Goal: Task Accomplishment & Management: Manage account settings

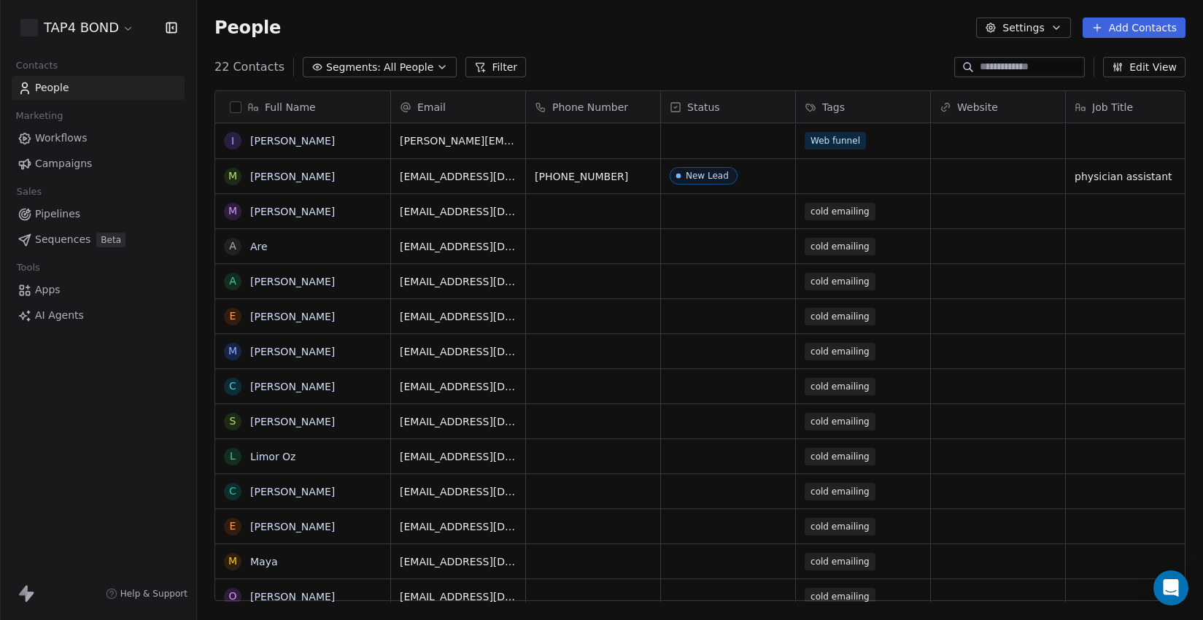
scroll to position [546, 1006]
click at [59, 92] on span "People" at bounding box center [52, 87] width 34 height 15
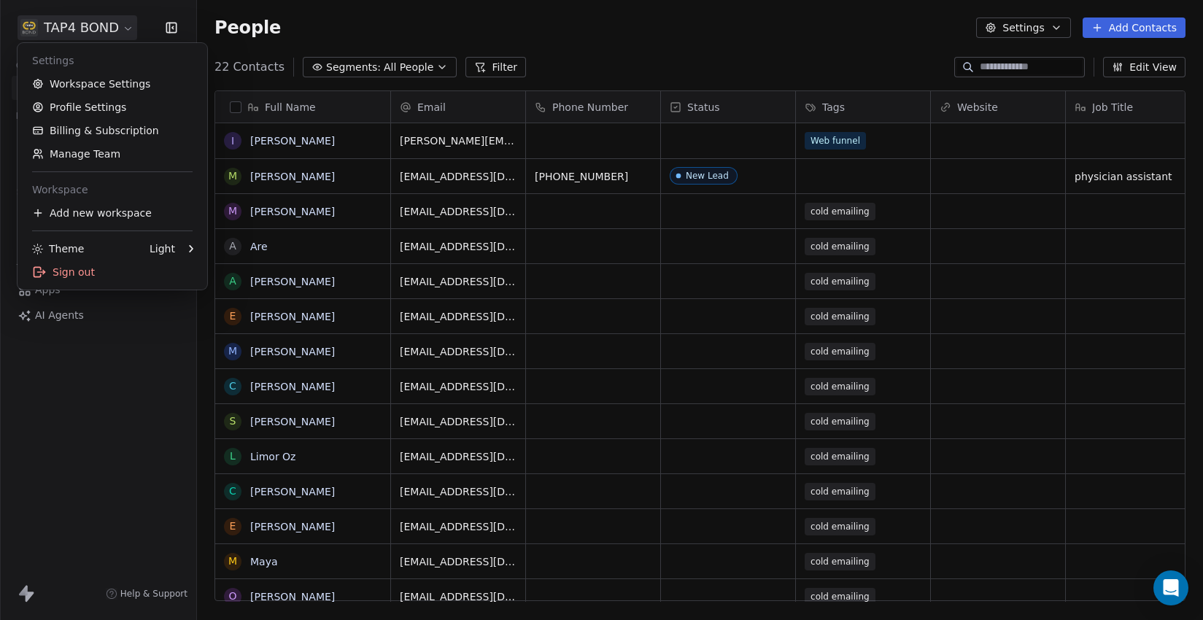
click at [129, 28] on html "TAP4 BOND Contacts People Marketing Workflows Campaigns Sales Pipelines Sequenc…" at bounding box center [601, 310] width 1203 height 620
click at [93, 149] on link "Manage Team" at bounding box center [112, 153] width 178 height 23
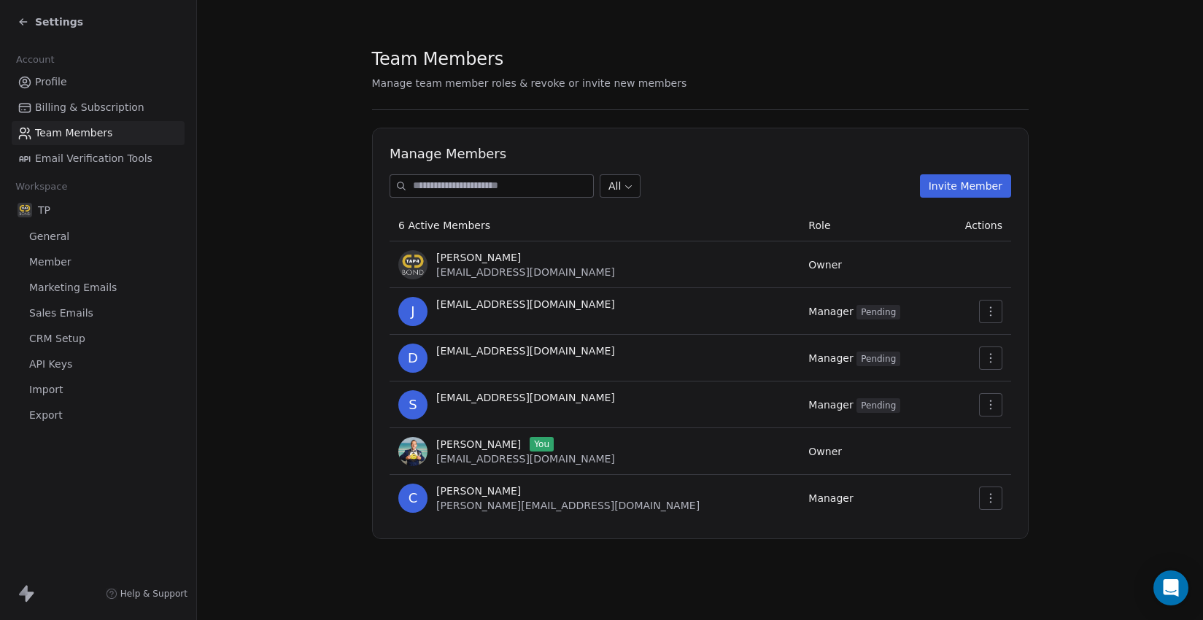
click at [953, 189] on button "Invite Member" at bounding box center [964, 185] width 91 height 23
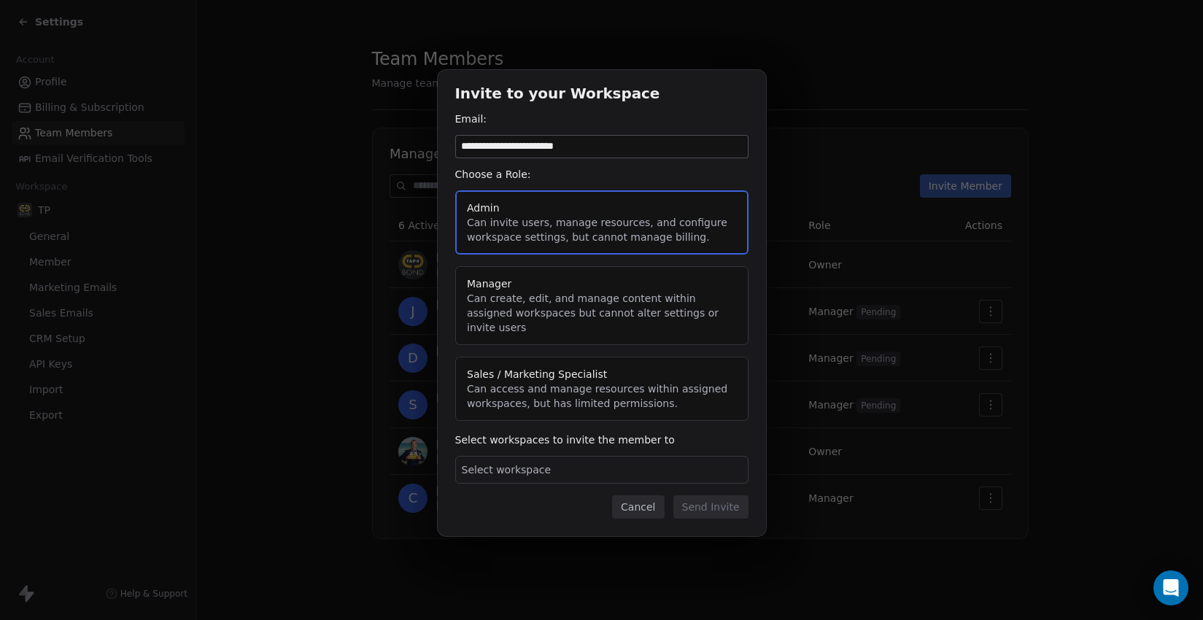
type input "**********"
click at [622, 466] on div "Select workspace" at bounding box center [601, 470] width 293 height 28
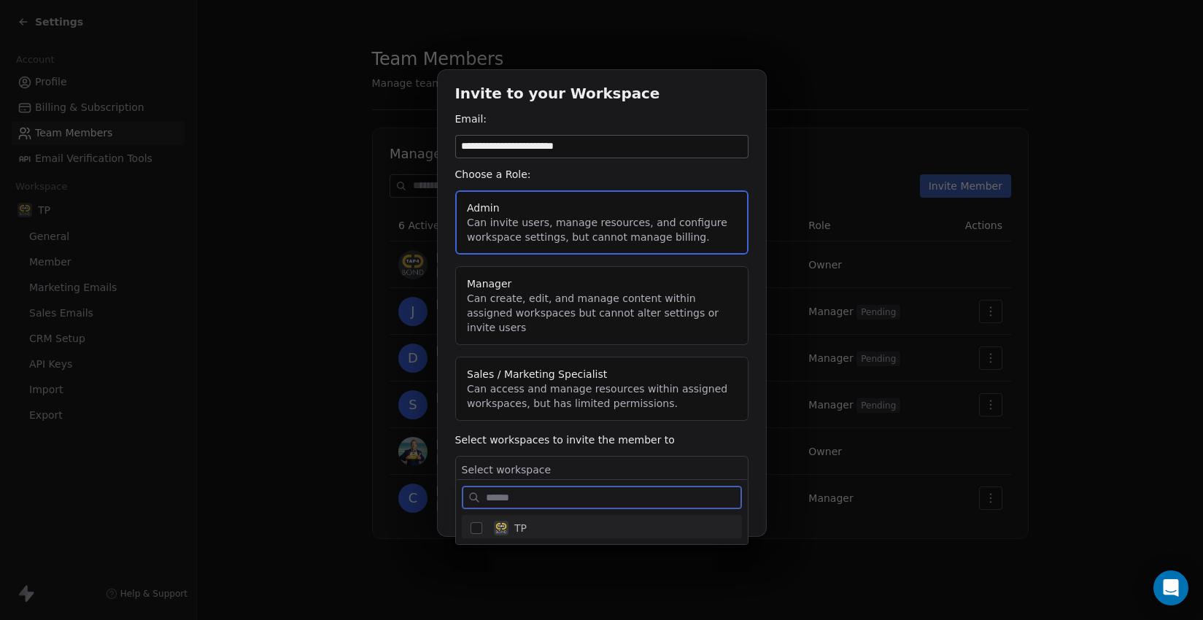
click at [476, 531] on button "Suggestions" at bounding box center [477, 528] width 12 height 12
click at [699, 534] on div "TP" at bounding box center [610, 528] width 245 height 26
click at [581, 534] on div "TP" at bounding box center [610, 528] width 245 height 26
click at [771, 493] on div "**********" at bounding box center [601, 310] width 1203 height 527
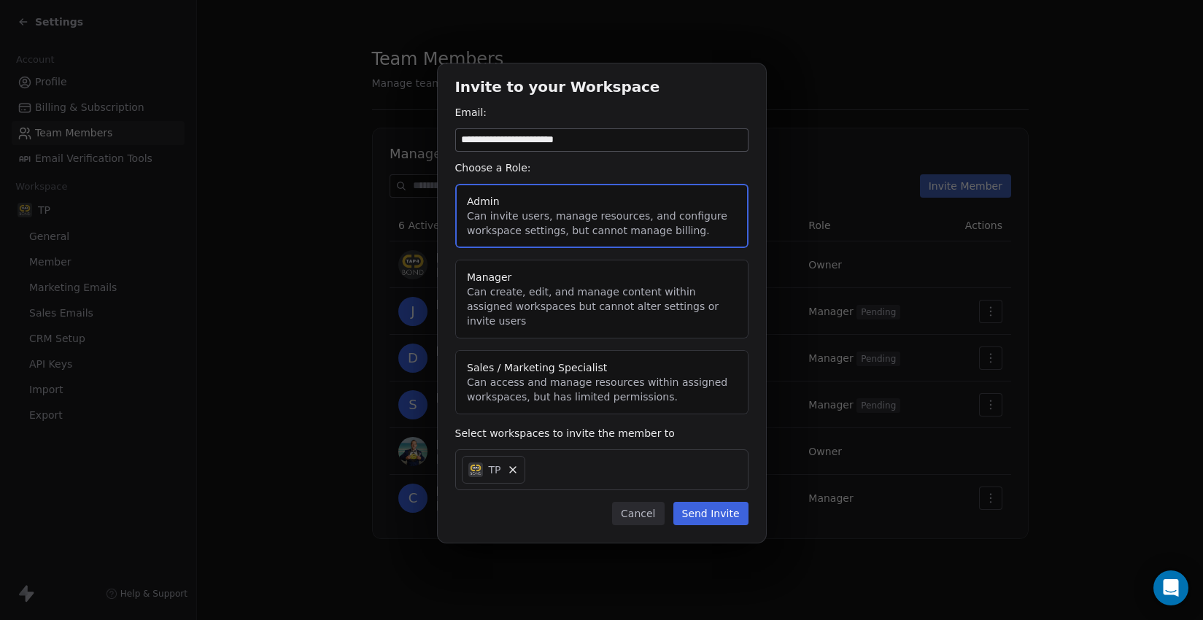
click at [725, 509] on button "Send Invite" at bounding box center [710, 513] width 75 height 23
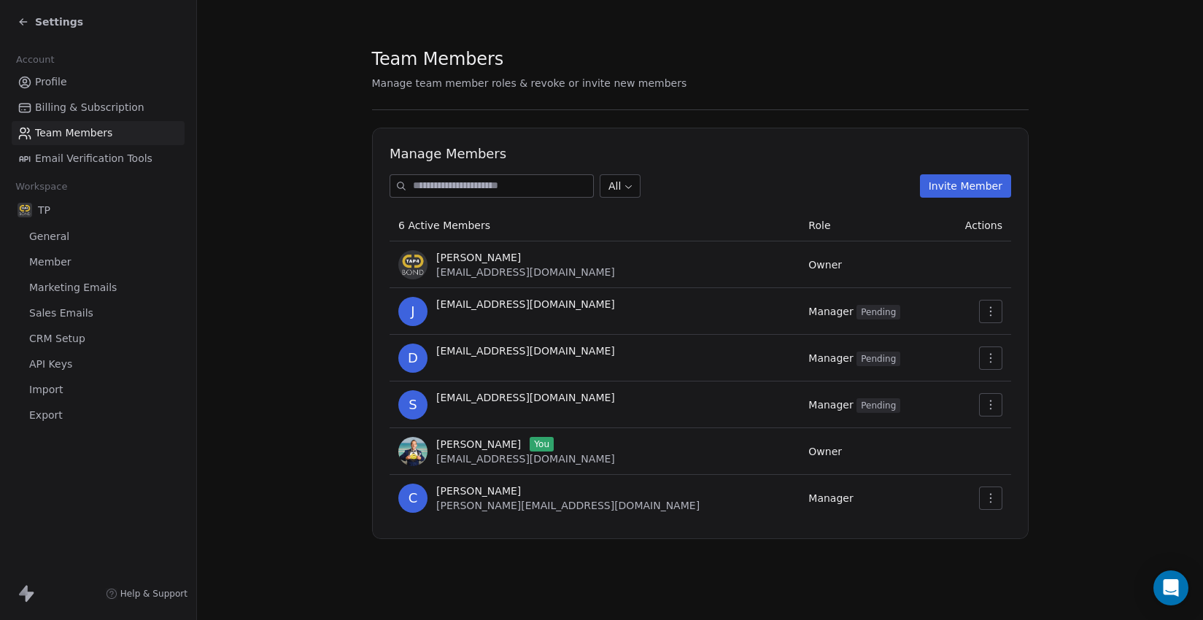
click at [983, 190] on button "Invite Member" at bounding box center [964, 185] width 91 height 23
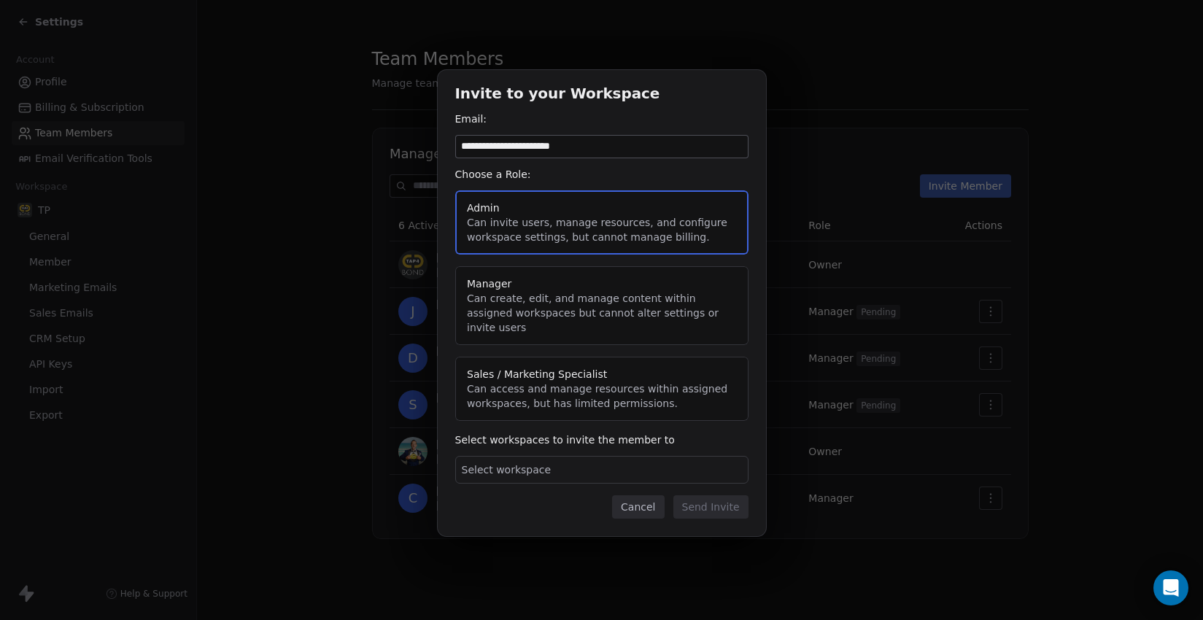
type input "**********"
click at [612, 466] on div "Select workspace" at bounding box center [601, 470] width 293 height 28
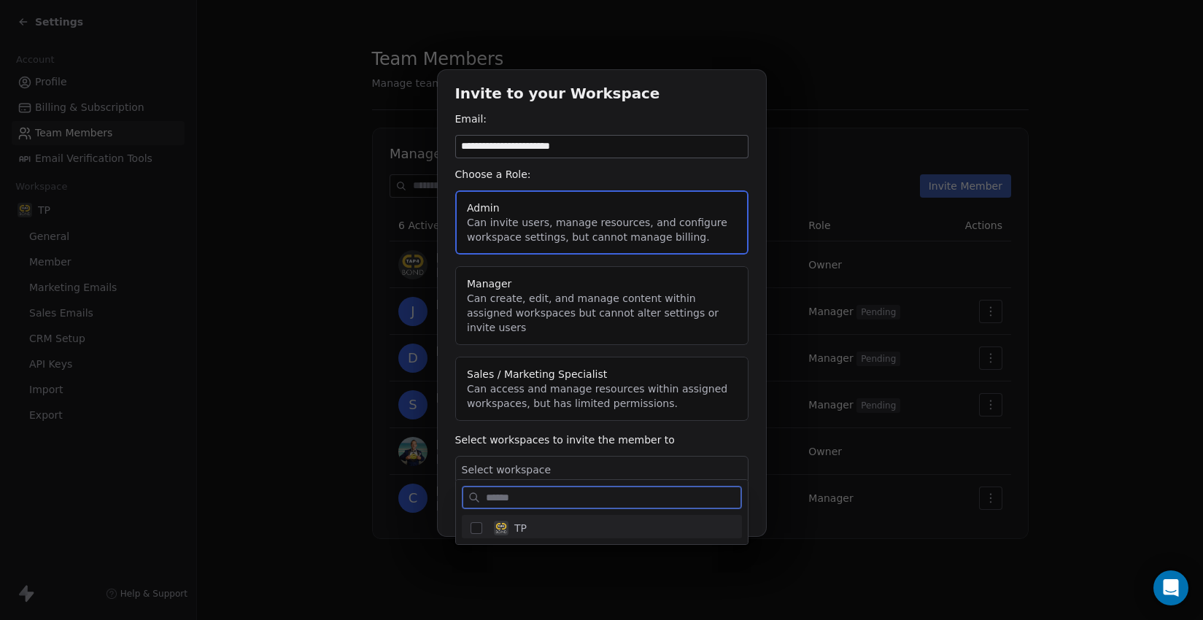
click at [477, 525] on button "Suggestions" at bounding box center [477, 528] width 12 height 12
click at [757, 124] on div "**********" at bounding box center [601, 310] width 1203 height 527
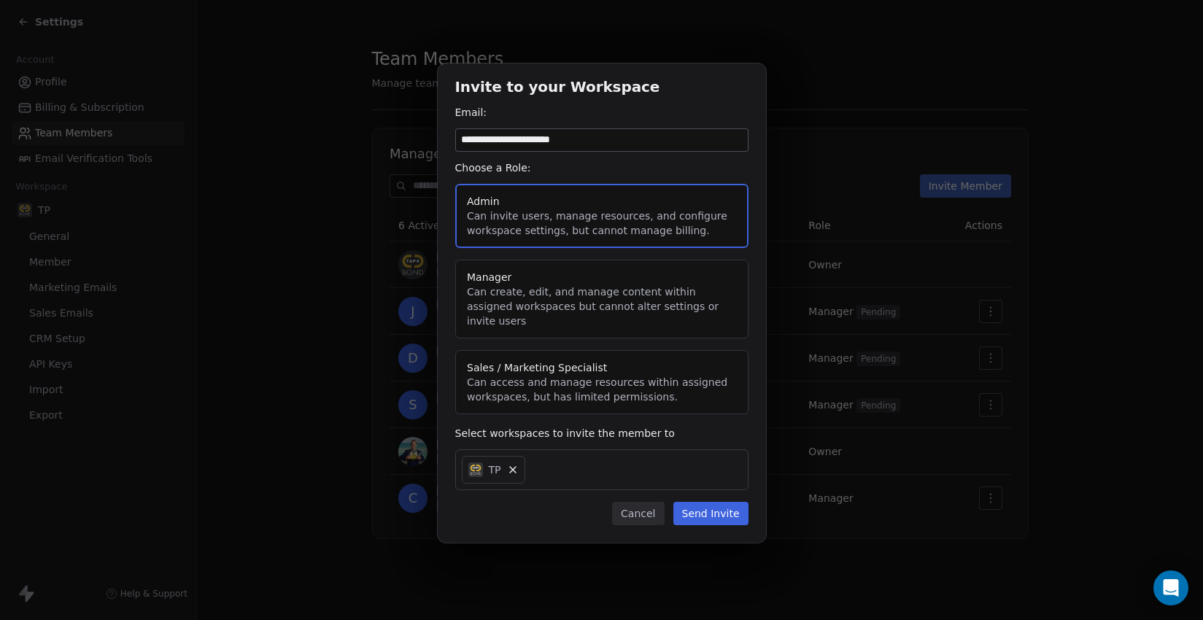
click at [714, 506] on button "Send Invite" at bounding box center [710, 513] width 75 height 23
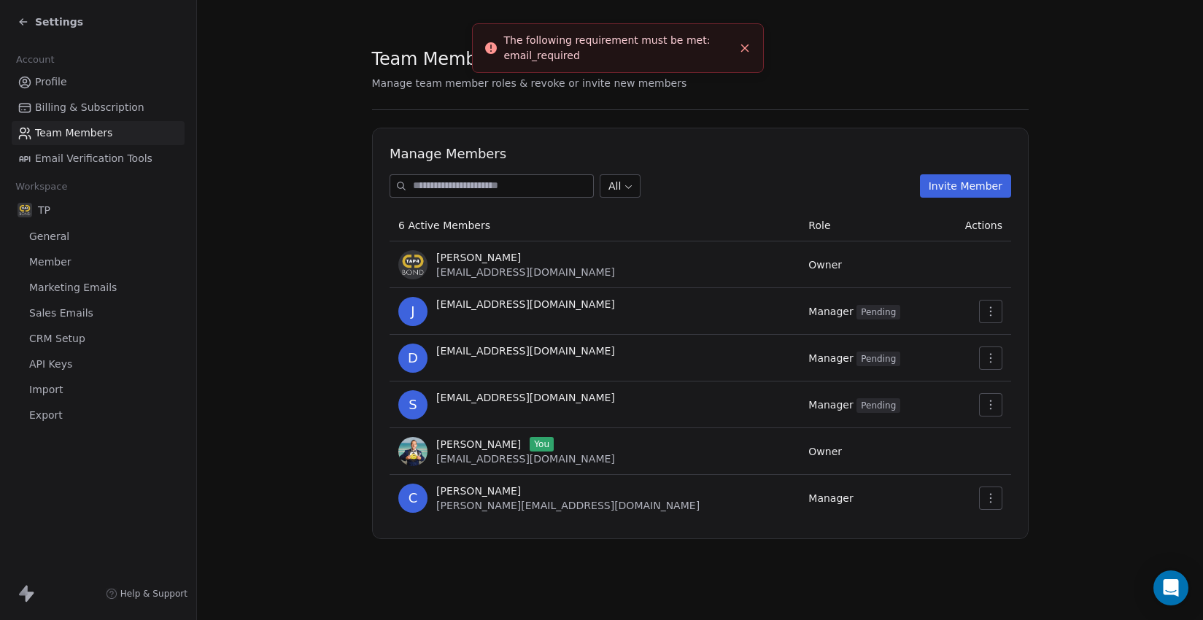
click at [597, 48] on div "The following requirement must be met: email_required" at bounding box center [618, 48] width 228 height 31
click at [973, 189] on button "Invite Member" at bounding box center [964, 185] width 91 height 23
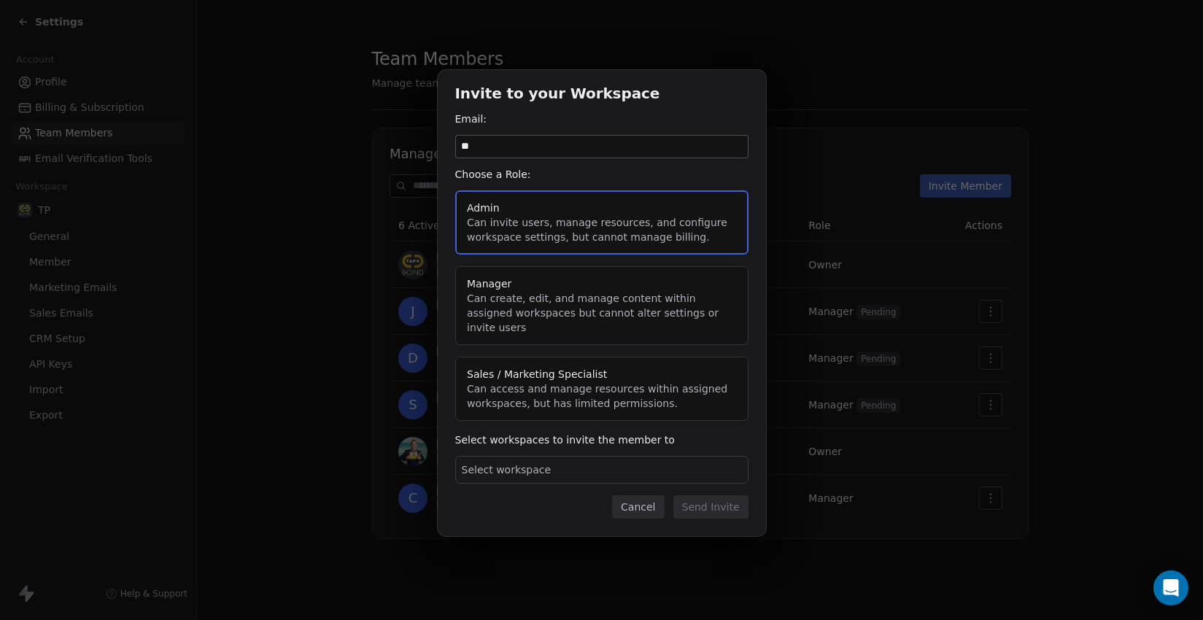
type input "*"
type input "**********"
click at [587, 460] on div "Select workspace" at bounding box center [601, 470] width 293 height 28
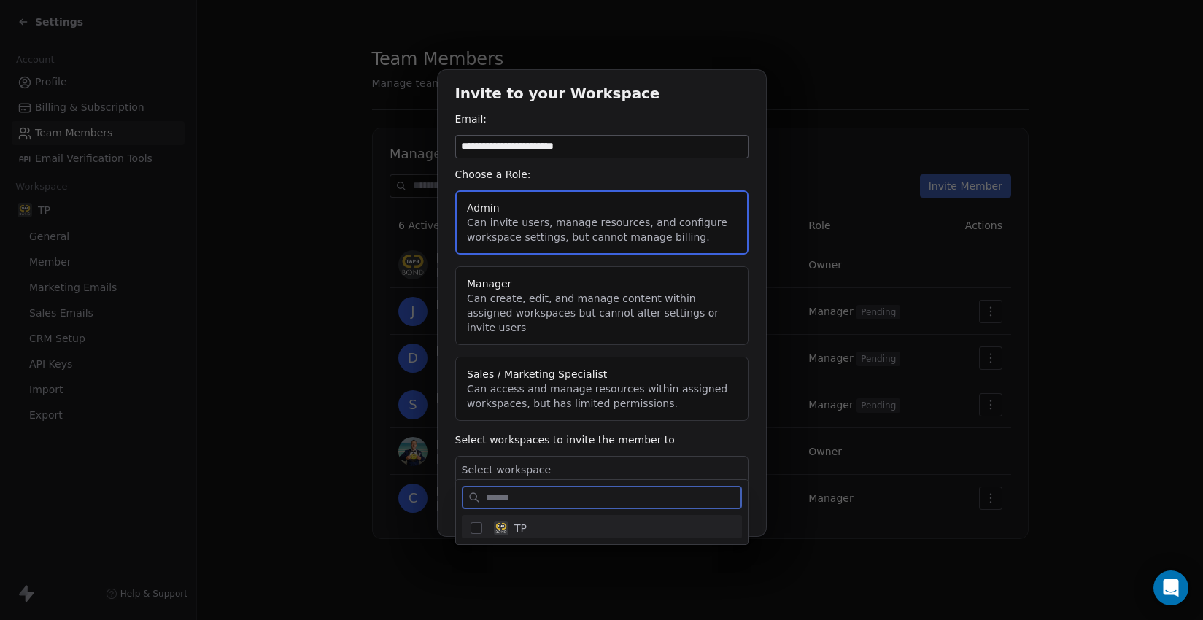
click at [482, 530] on div "TP" at bounding box center [602, 526] width 280 height 23
click at [549, 529] on div "TP" at bounding box center [610, 528] width 245 height 26
click at [487, 532] on div "TP" at bounding box center [602, 526] width 280 height 23
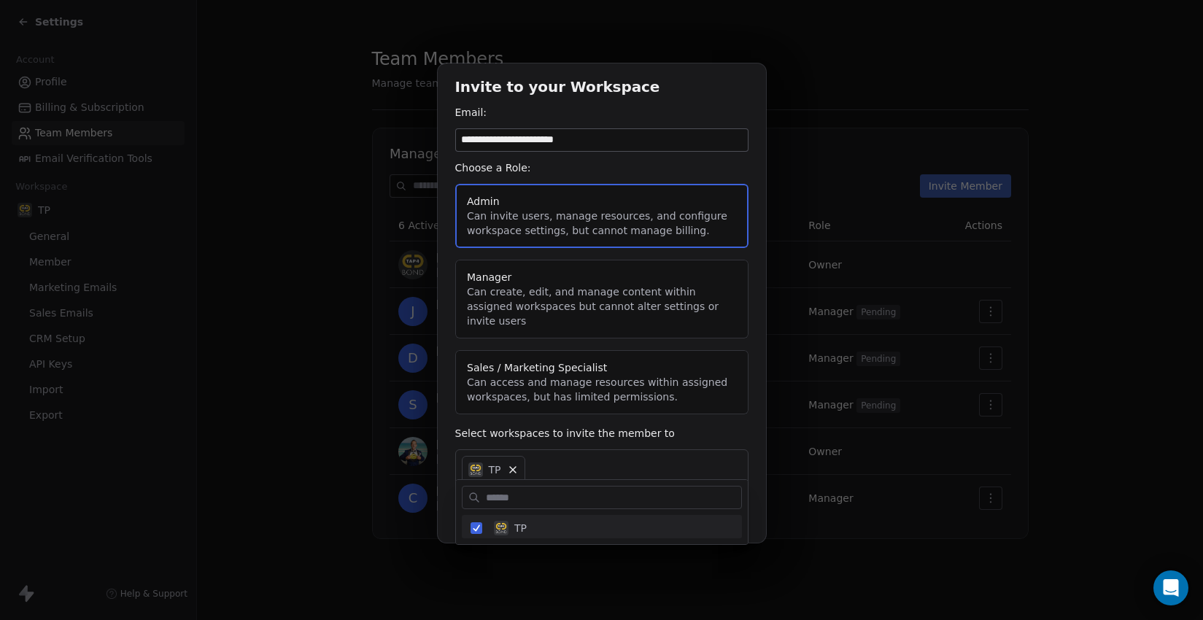
click at [738, 432] on div "**********" at bounding box center [601, 310] width 1203 height 540
click at [716, 506] on button "Send Invite" at bounding box center [710, 513] width 75 height 23
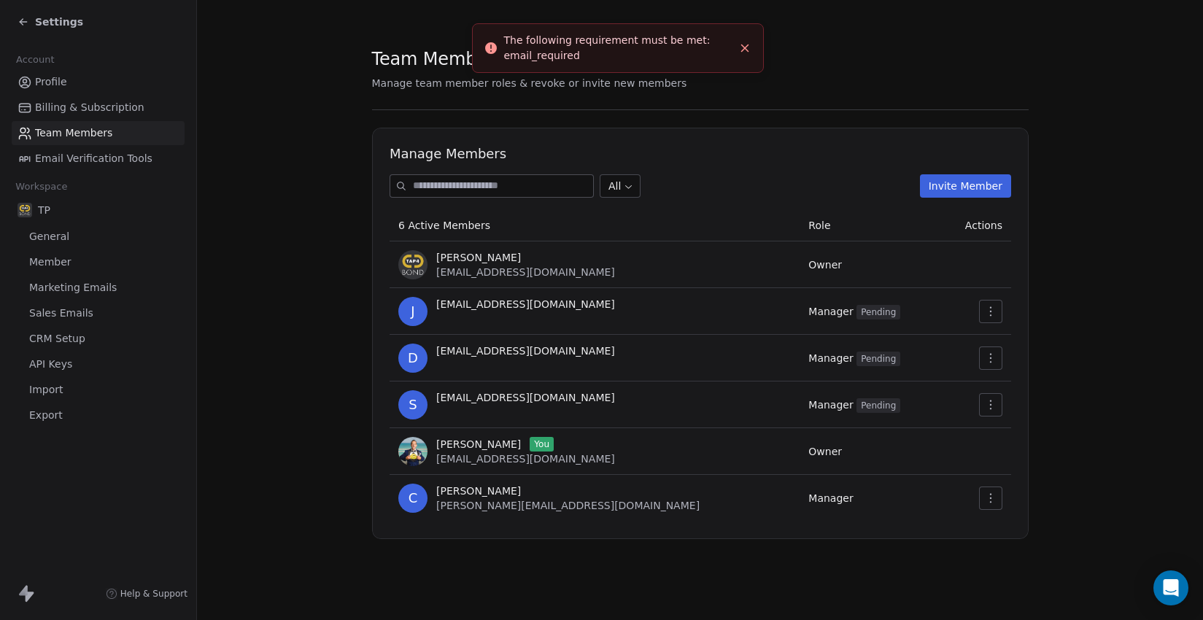
drag, startPoint x: 613, startPoint y: 54, endPoint x: 549, endPoint y: 60, distance: 64.5
click at [612, 54] on div "The following requirement must be met: email_required" at bounding box center [618, 48] width 228 height 31
drag, startPoint x: 541, startPoint y: 59, endPoint x: 579, endPoint y: 57, distance: 38.0
click at [578, 55] on div "The following requirement must be met: email_required" at bounding box center [618, 48] width 228 height 31
drag, startPoint x: 627, startPoint y: 80, endPoint x: 753, endPoint y: 277, distance: 234.6
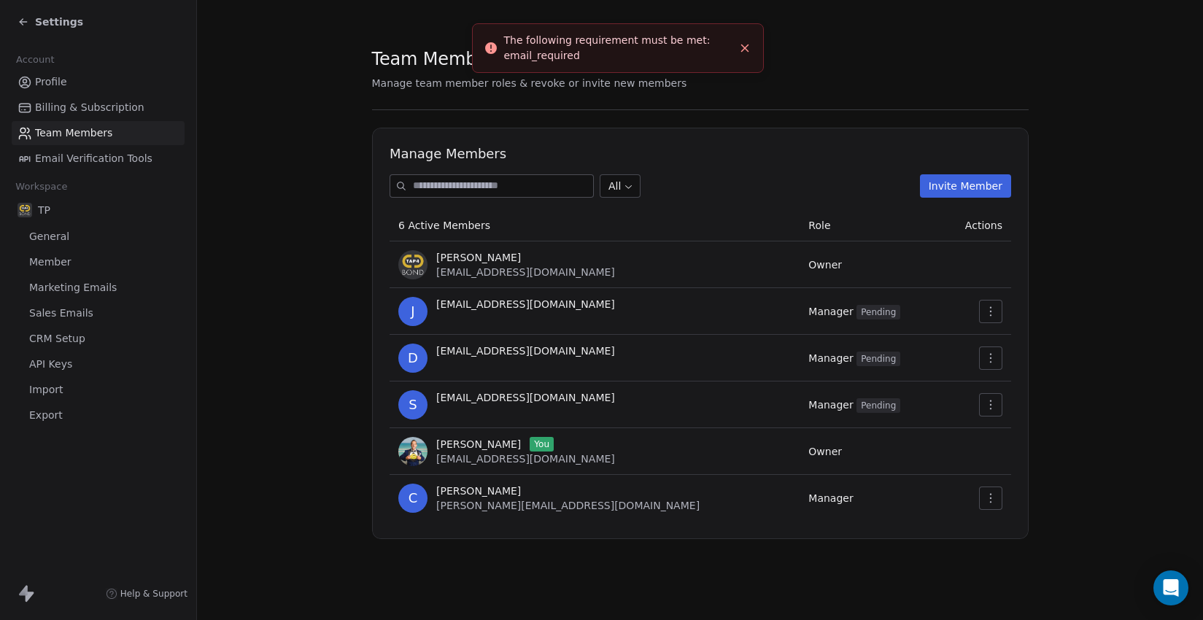
click at [628, 80] on span "Manage team member roles & revoke or invite new members" at bounding box center [529, 83] width 315 height 12
click at [984, 496] on button "button" at bounding box center [990, 498] width 23 height 23
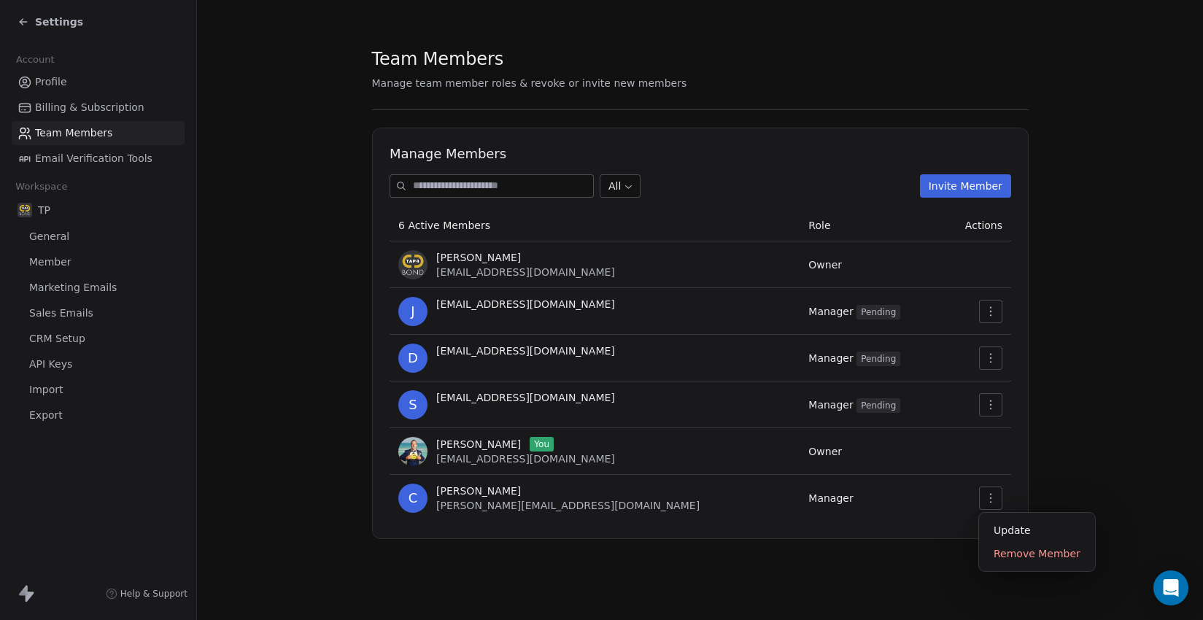
click at [941, 513] on td at bounding box center [976, 498] width 71 height 47
click at [992, 362] on icon "button" at bounding box center [991, 358] width 12 height 12
click at [998, 409] on div "Revoke Invite" at bounding box center [1028, 413] width 87 height 23
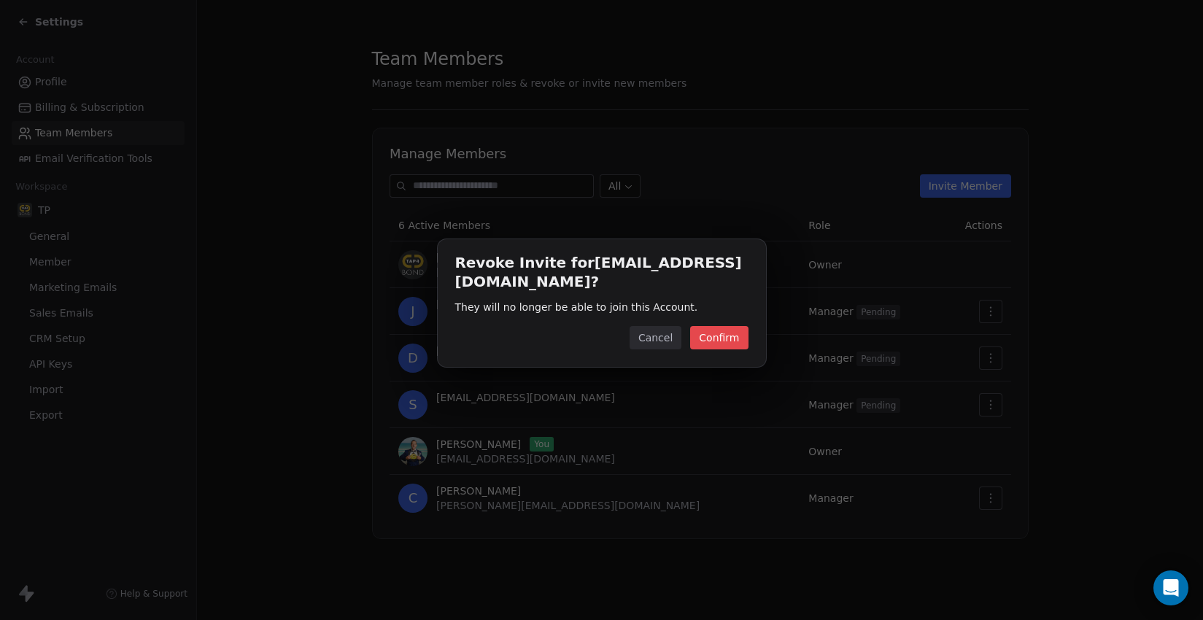
click at [731, 333] on button "Confirm" at bounding box center [719, 337] width 58 height 23
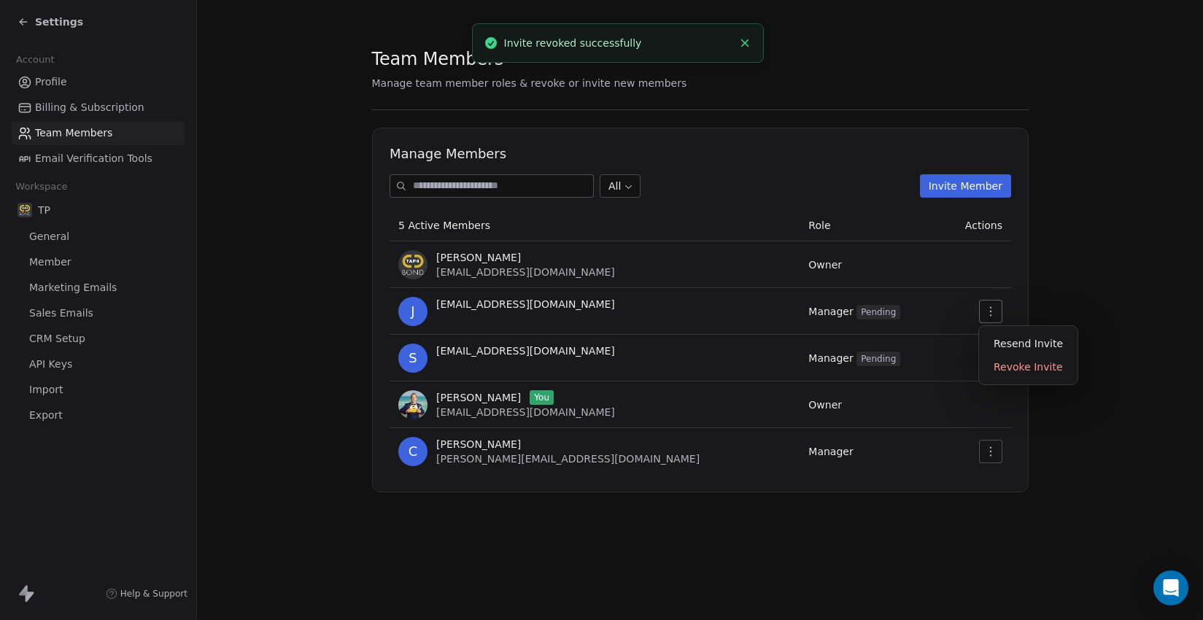
click at [992, 312] on icon "button" at bounding box center [991, 312] width 12 height 12
click at [1019, 371] on div "Revoke Invite" at bounding box center [1028, 366] width 87 height 23
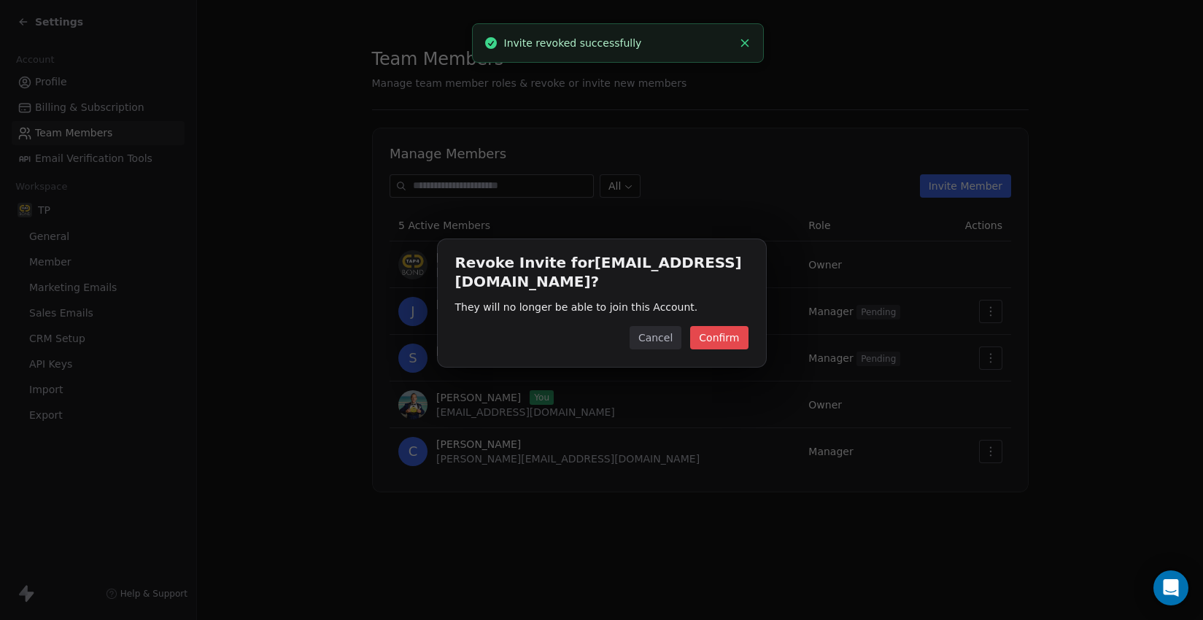
click at [736, 332] on button "Confirm" at bounding box center [719, 337] width 58 height 23
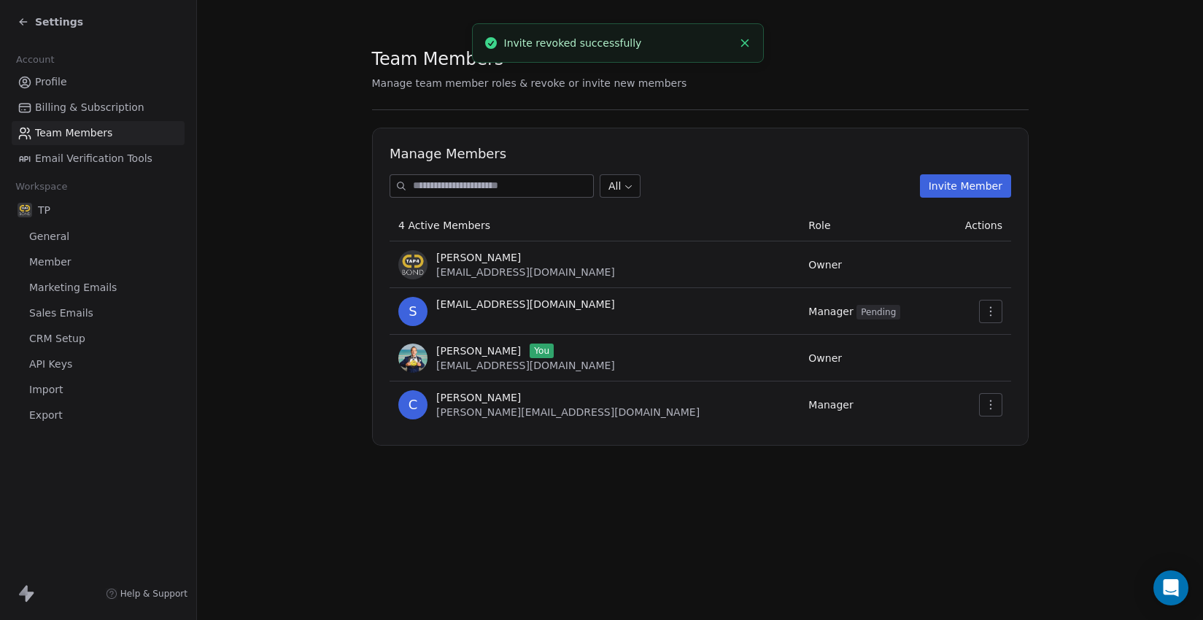
click at [995, 314] on icon "button" at bounding box center [991, 312] width 12 height 12
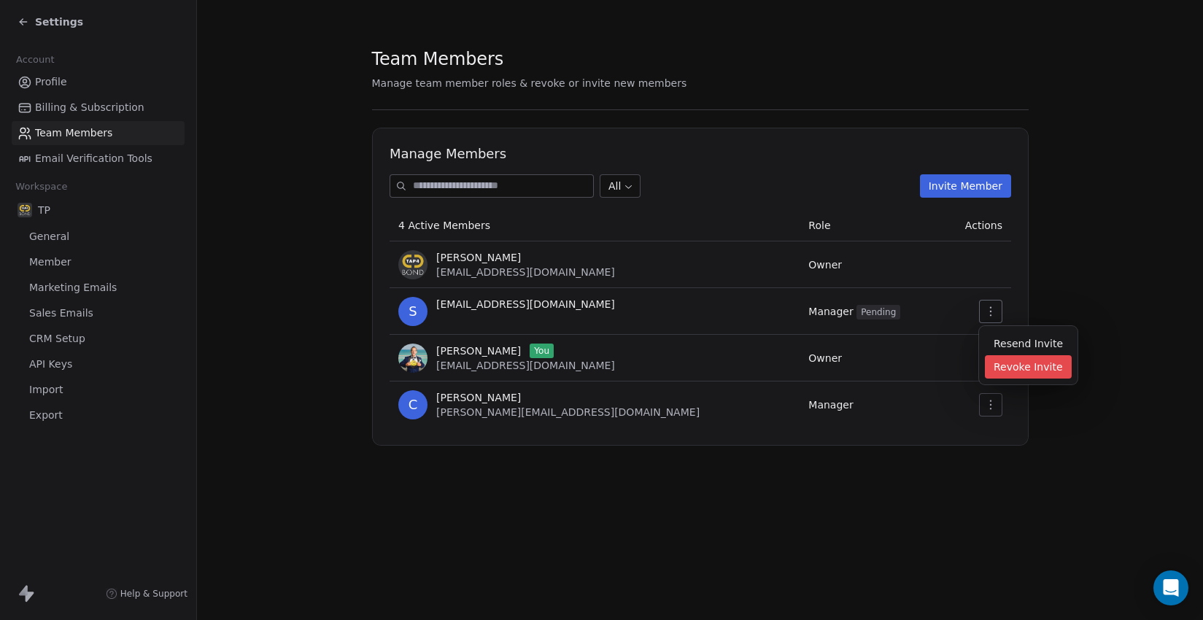
click at [1021, 369] on div "Revoke Invite" at bounding box center [1028, 366] width 87 height 23
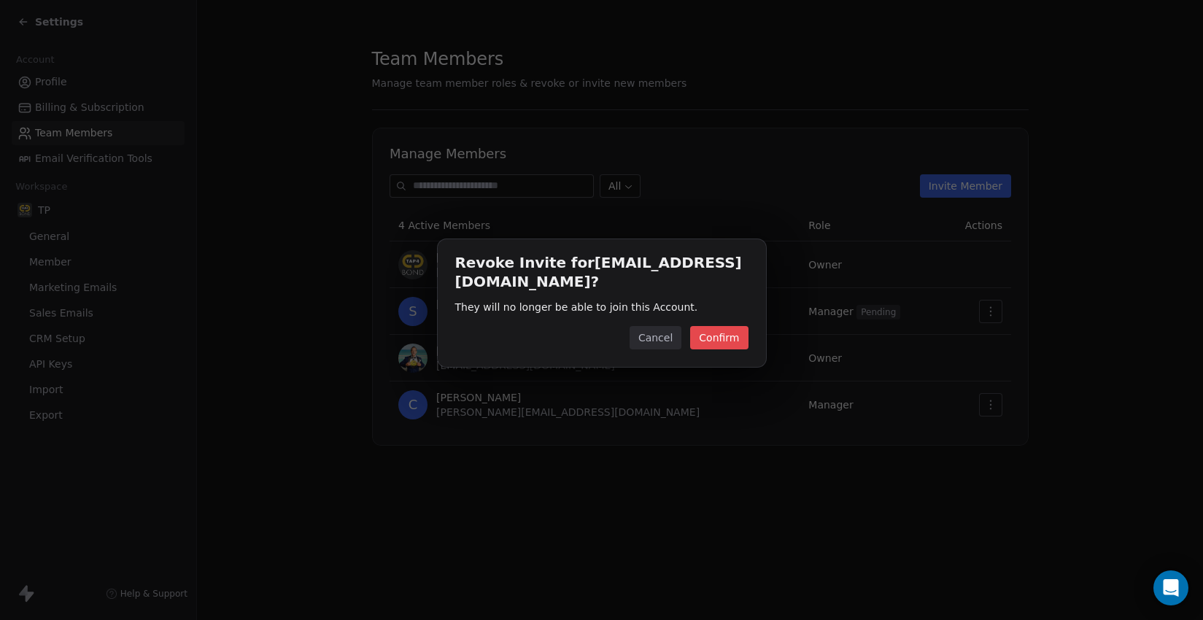
click at [707, 326] on button "Confirm" at bounding box center [719, 337] width 58 height 23
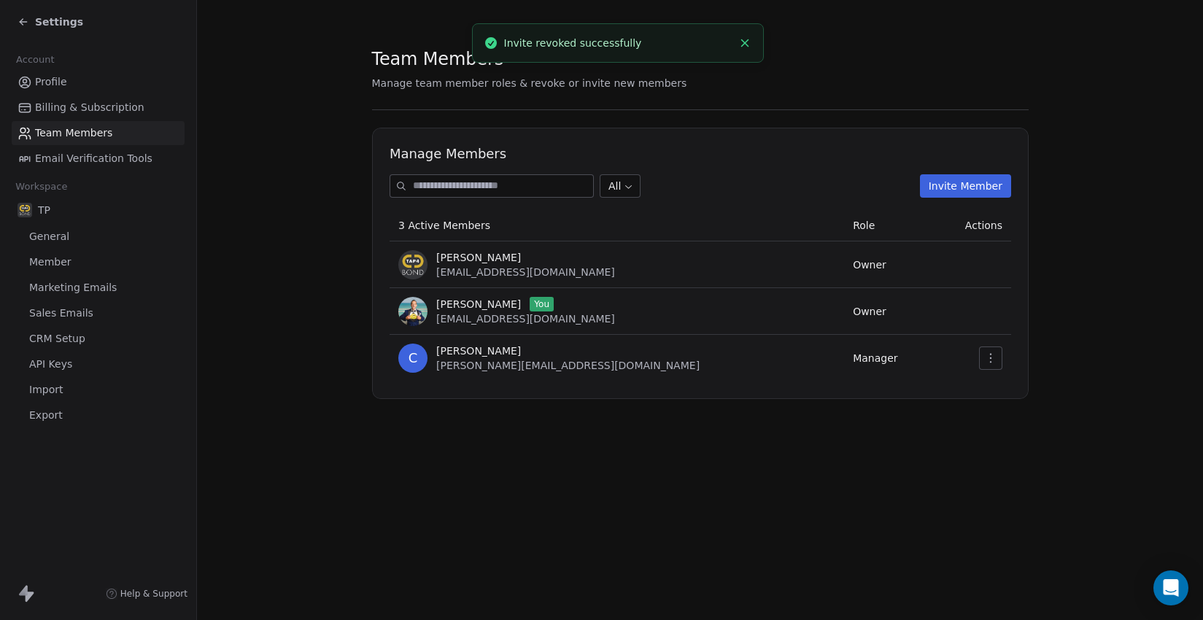
click at [968, 187] on button "Invite Member" at bounding box center [964, 185] width 91 height 23
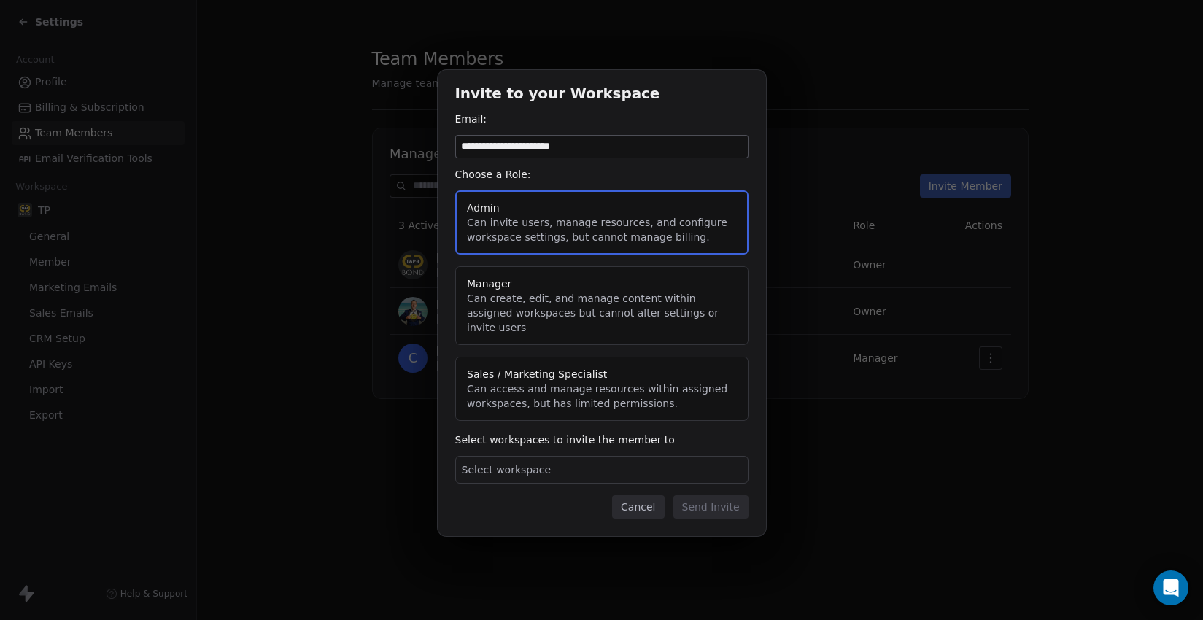
drag, startPoint x: 599, startPoint y: 154, endPoint x: 425, endPoint y: 154, distance: 173.7
click at [425, 154] on div "**********" at bounding box center [601, 310] width 1203 height 527
type input "**********"
click at [546, 300] on button "Manager Can create, edit, and manage content within assigned workspaces but can…" at bounding box center [601, 305] width 293 height 79
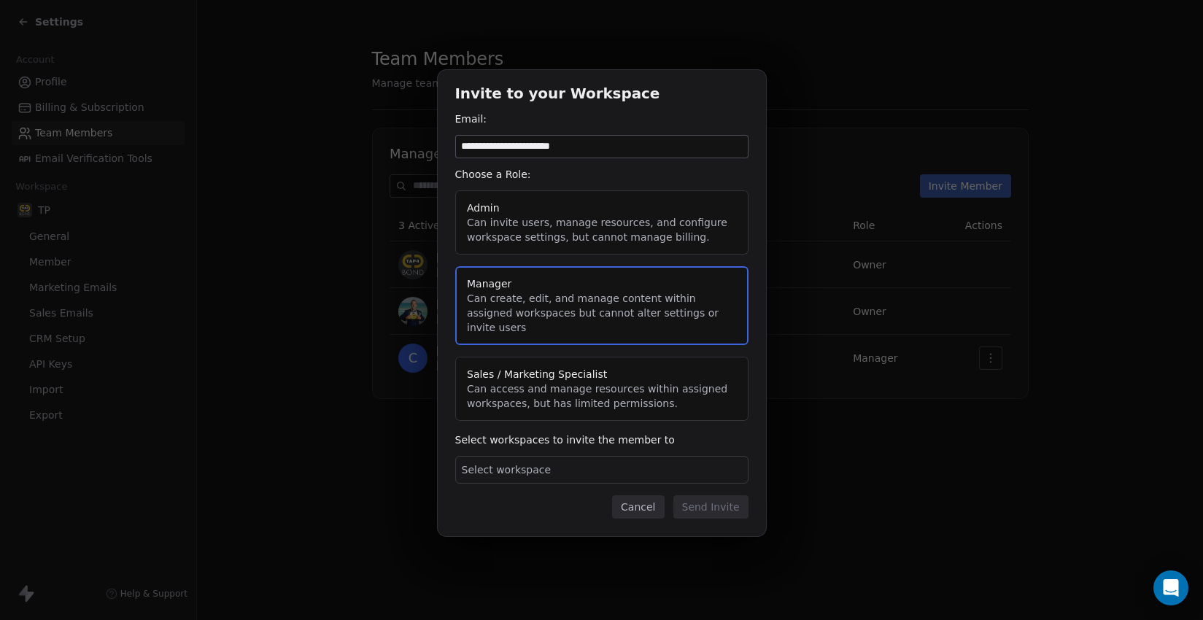
click at [576, 460] on div "Select workspace" at bounding box center [601, 470] width 293 height 28
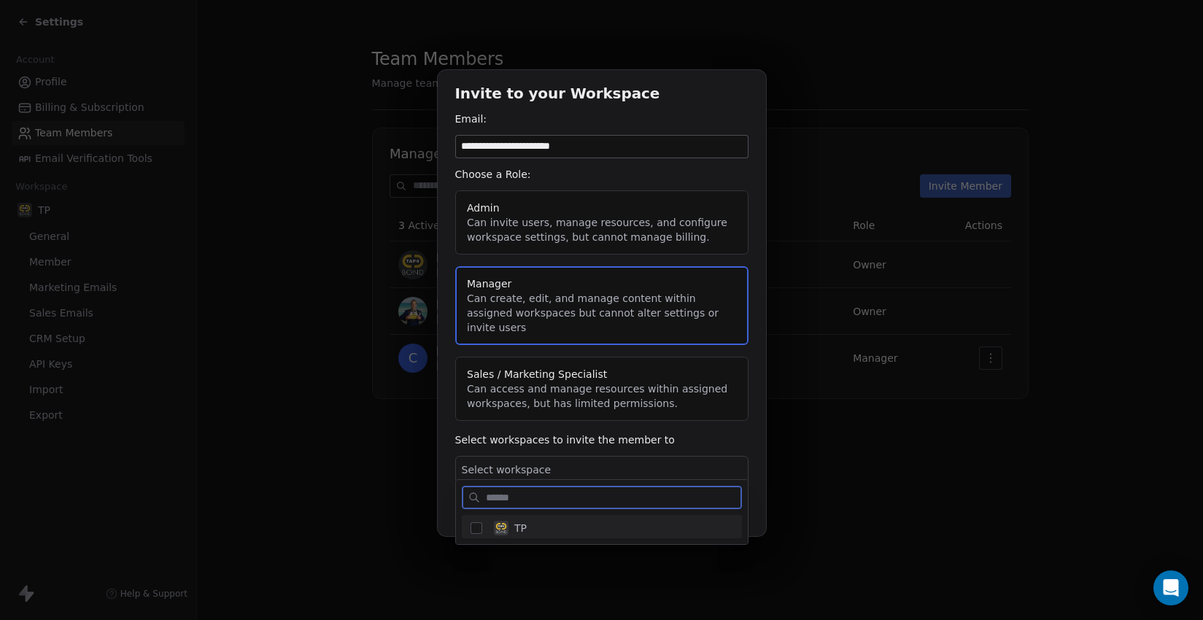
click at [475, 533] on button "Suggestions" at bounding box center [477, 528] width 12 height 12
click at [760, 498] on div "**********" at bounding box center [601, 310] width 1203 height 527
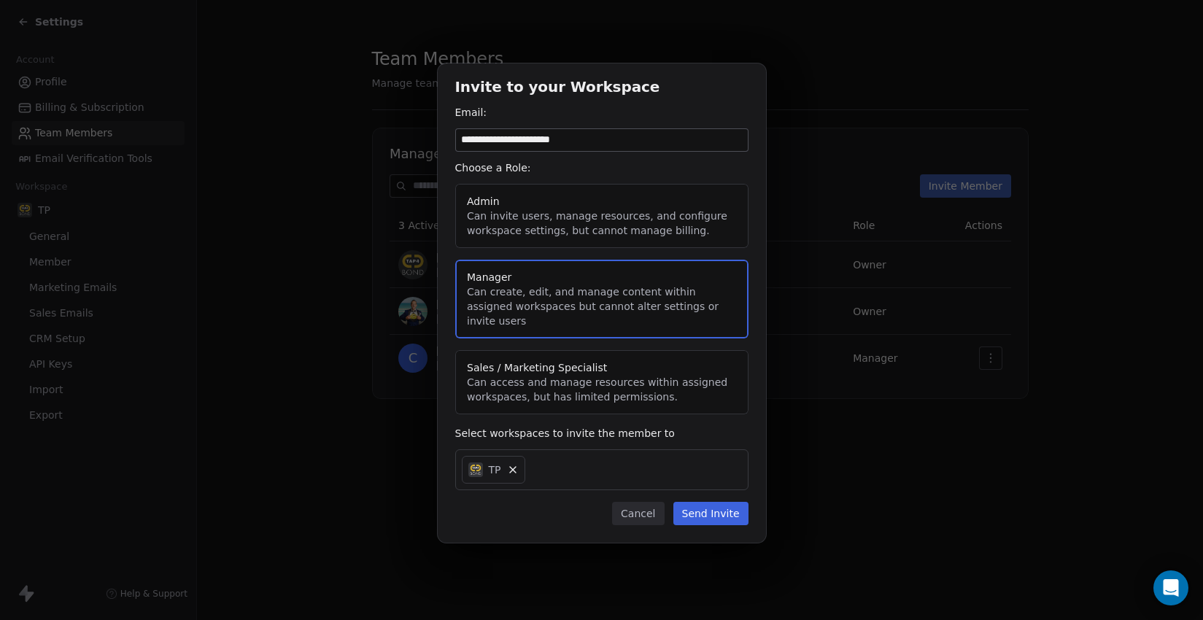
click at [708, 509] on button "Send Invite" at bounding box center [710, 513] width 75 height 23
